Goal: Information Seeking & Learning: Learn about a topic

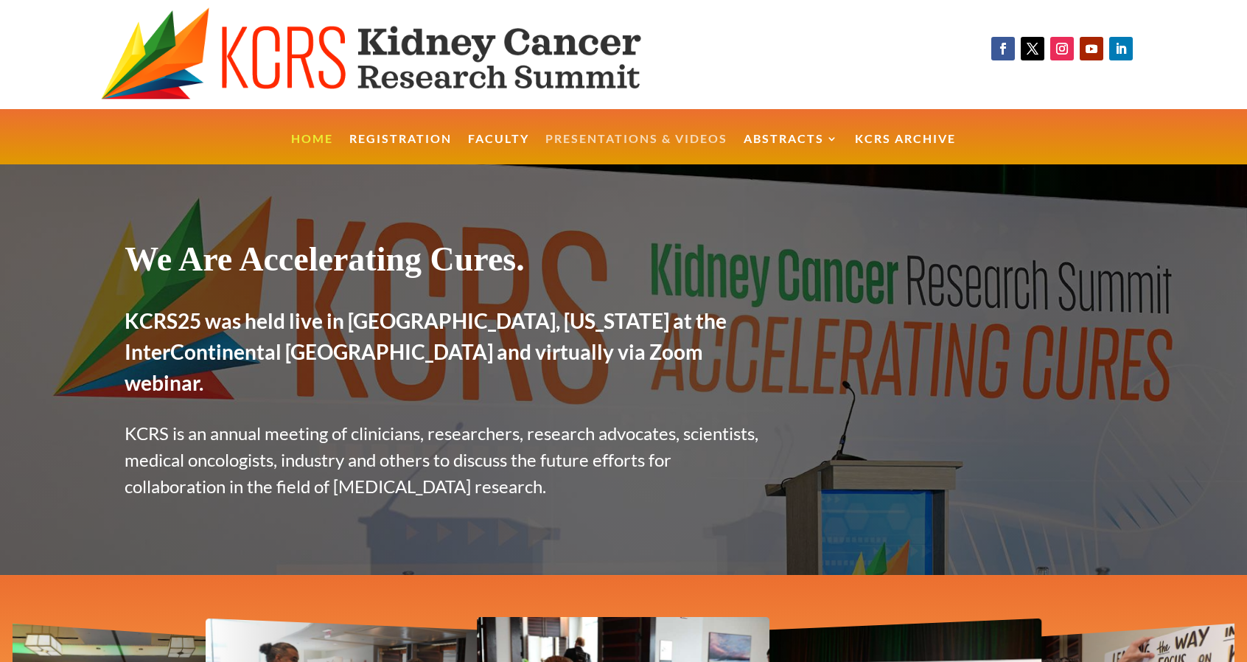
click at [609, 141] on link "Presentations & Videos" at bounding box center [636, 149] width 182 height 32
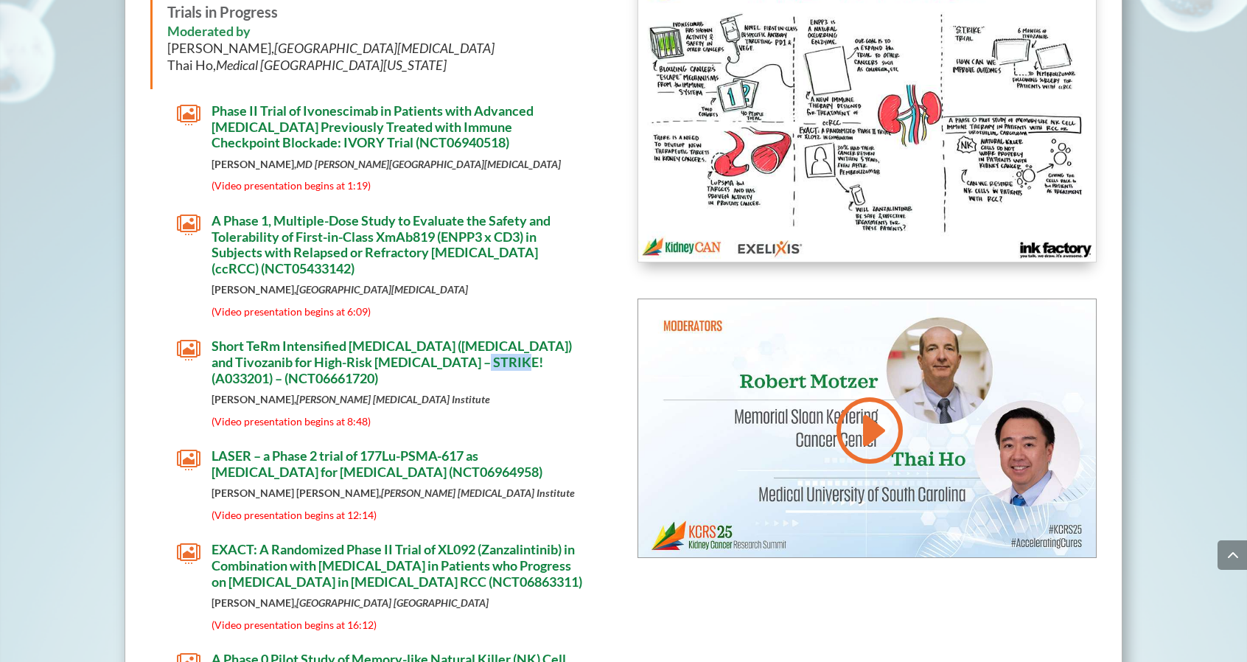
scroll to position [3759, 0]
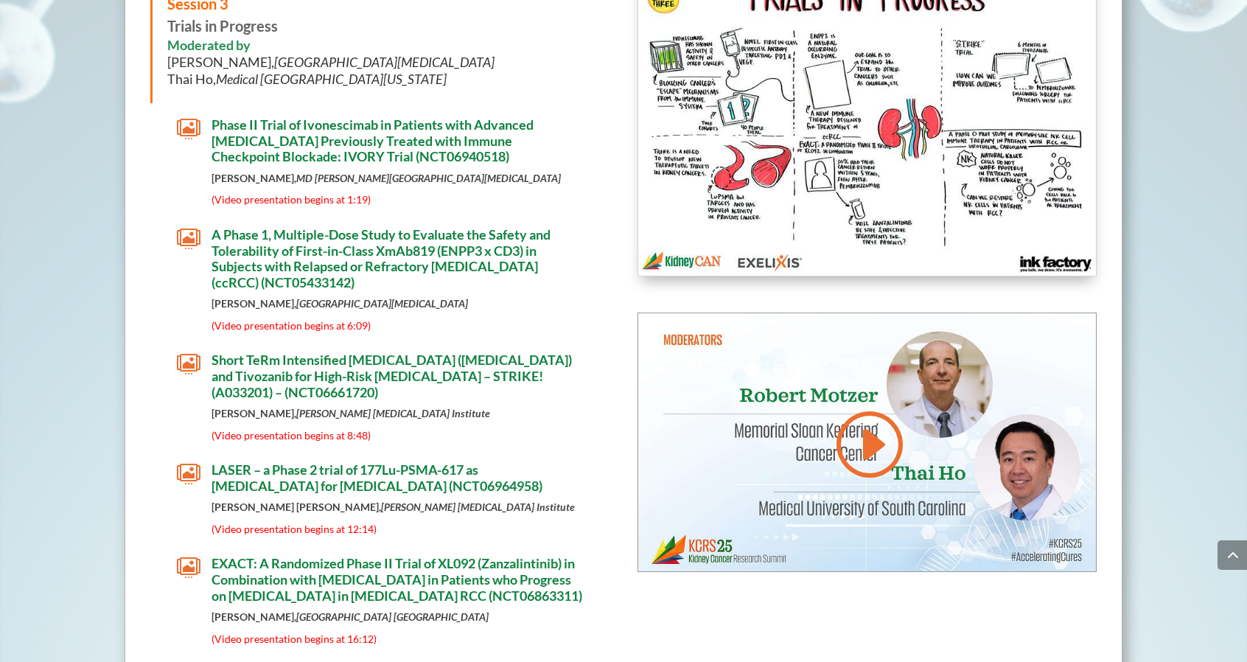
click at [157, 374] on div " Short TeRm Intensified [MEDICAL_DATA] ([MEDICAL_DATA]) and Tivozanib for High…" at bounding box center [379, 400] width 459 height 96
click at [349, 352] on span "Short TeRm Intensified [MEDICAL_DATA] ([MEDICAL_DATA]) and Tivozanib for High-R…" at bounding box center [392, 376] width 360 height 48
